Goal: Task Accomplishment & Management: Use online tool/utility

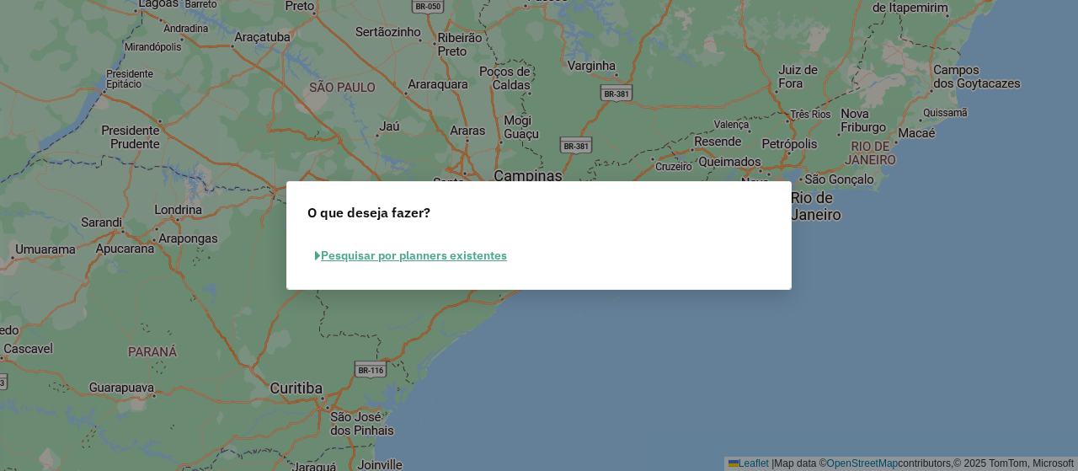
click at [442, 264] on button "Pesquisar por planners existentes" at bounding box center [411, 256] width 207 height 26
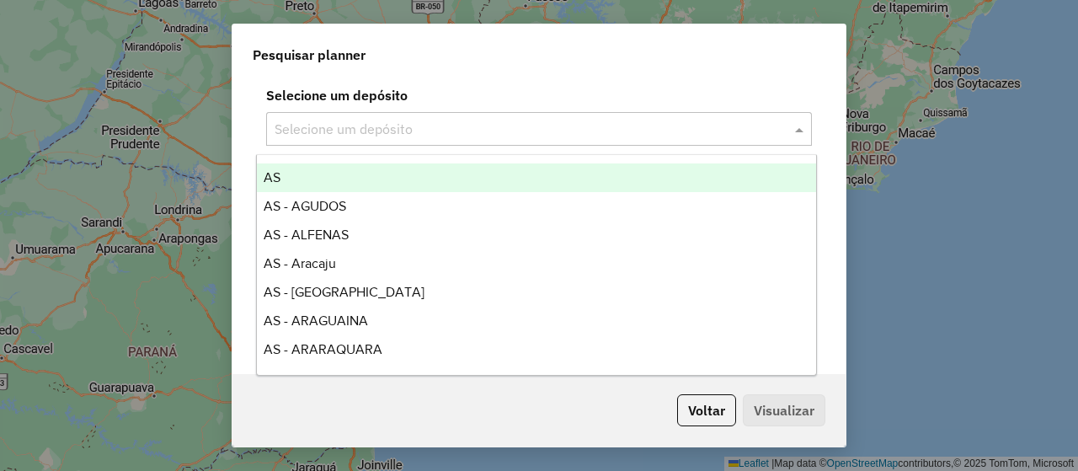
click at [479, 118] on div "Selecione um depósito" at bounding box center [539, 129] width 546 height 34
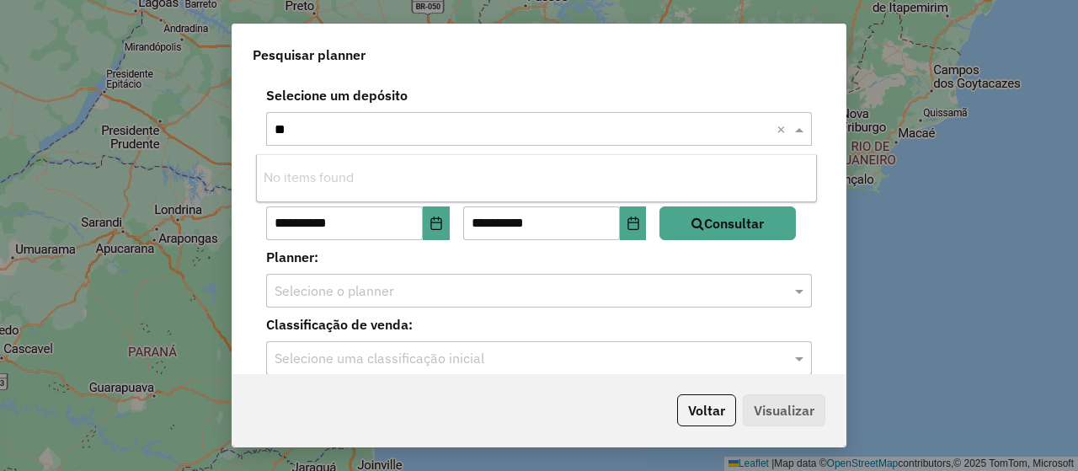
type input "*"
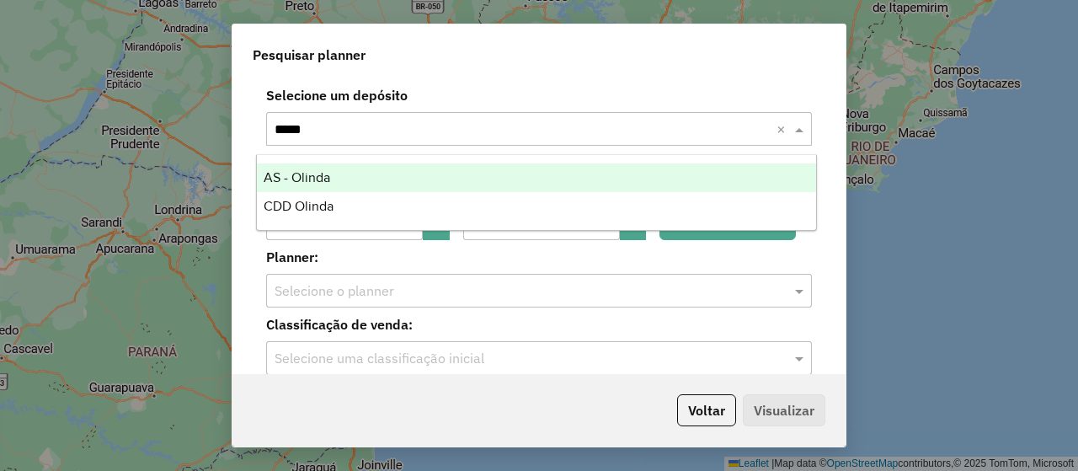
type input "******"
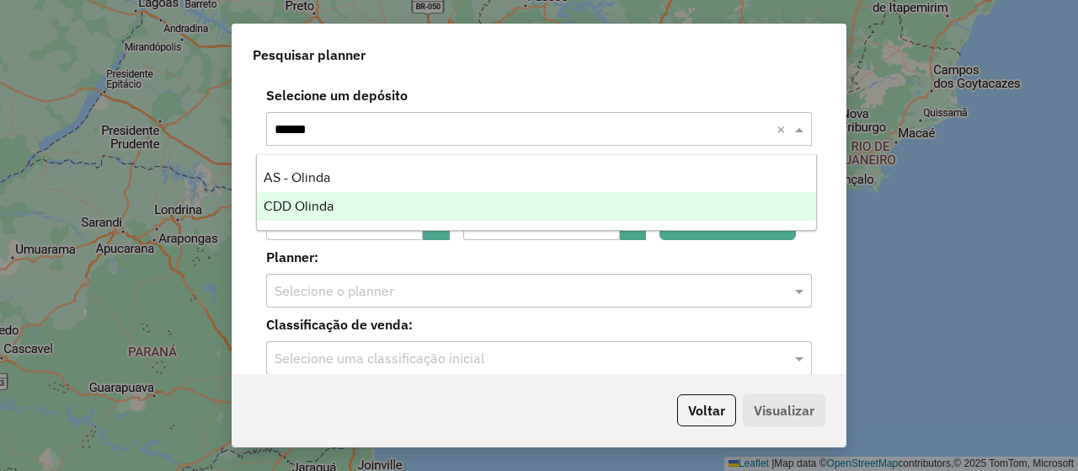
click at [415, 206] on div "CDD Olinda" at bounding box center [536, 206] width 559 height 29
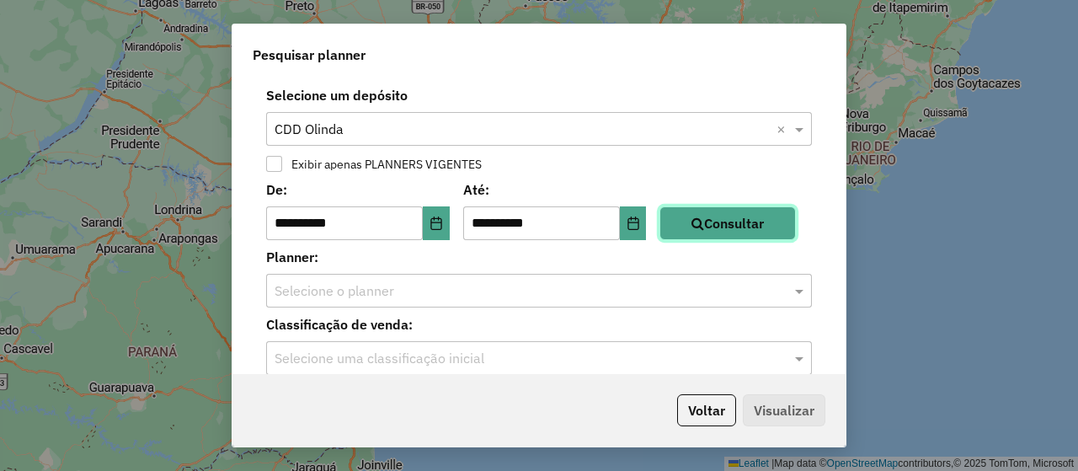
click at [724, 216] on button "Consultar" at bounding box center [728, 223] width 136 height 34
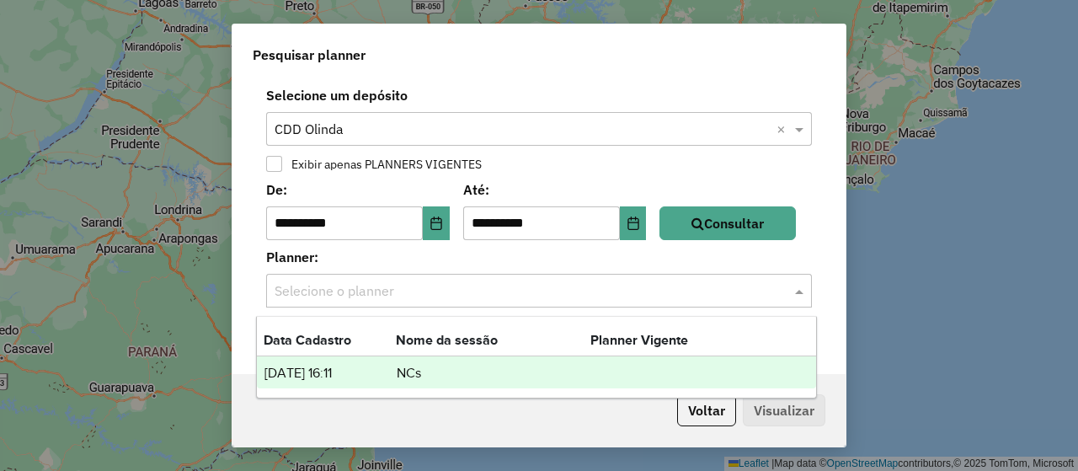
click at [704, 299] on input "text" at bounding box center [522, 291] width 495 height 20
click at [624, 383] on td "lista de planners" at bounding box center [641, 373] width 101 height 22
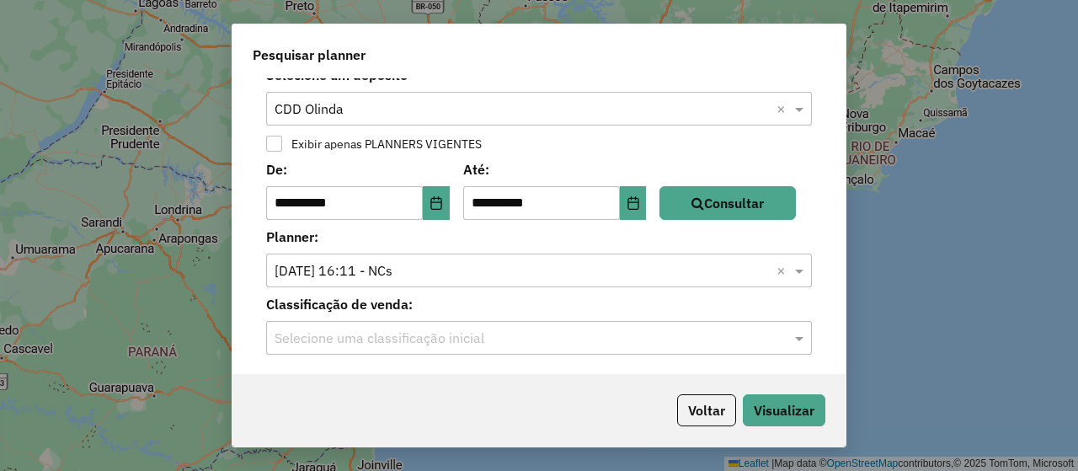
scroll to position [10, 0]
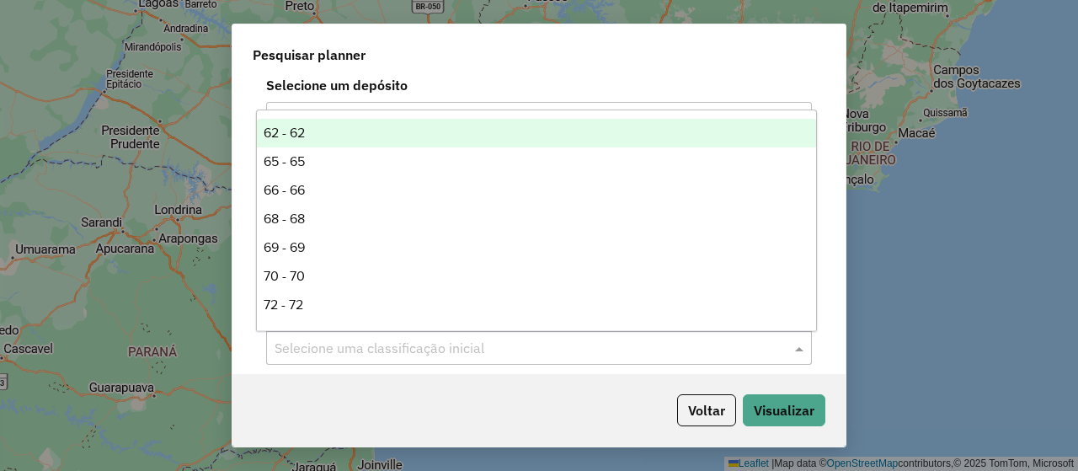
click at [535, 350] on input "text" at bounding box center [522, 349] width 495 height 20
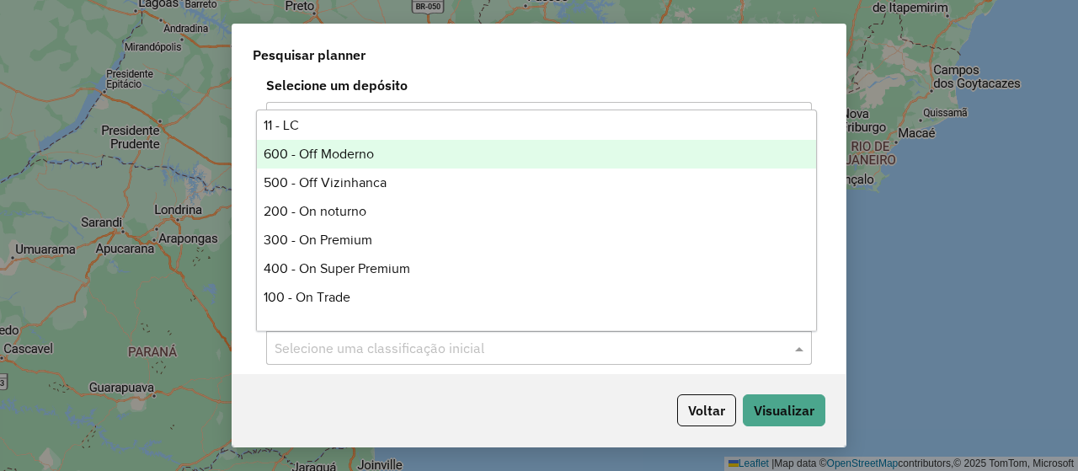
scroll to position [527, 0]
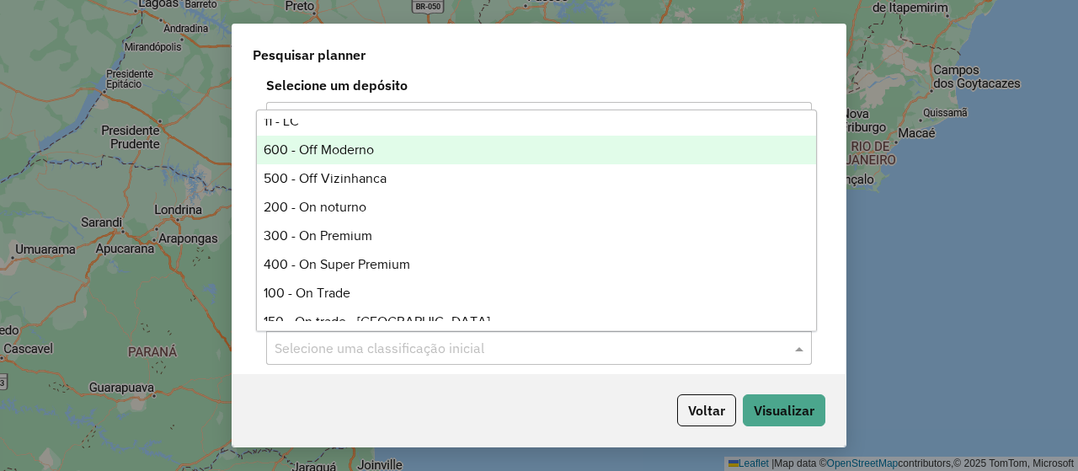
click at [420, 151] on div "600 - Off Moderno" at bounding box center [536, 150] width 559 height 29
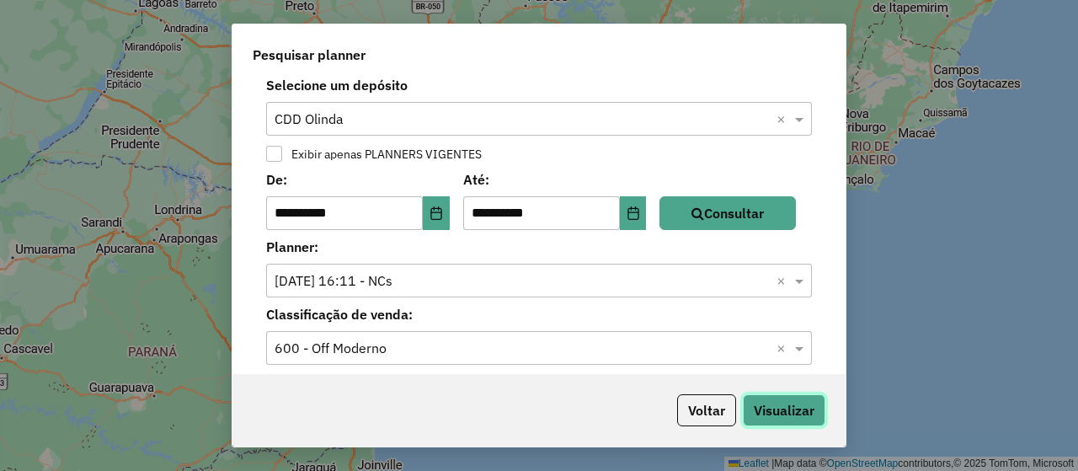
click at [800, 409] on button "Visualizar" at bounding box center [784, 410] width 83 height 32
